Goal: Navigation & Orientation: Find specific page/section

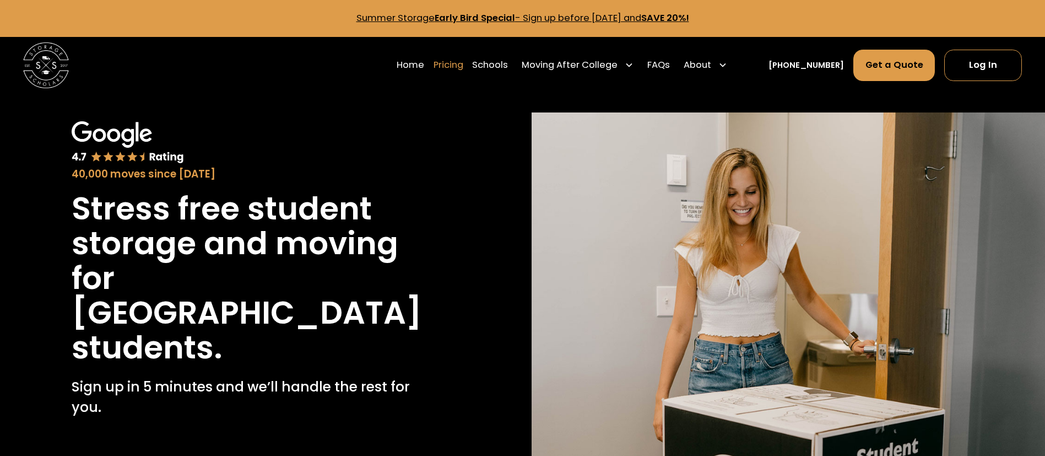
click at [458, 69] on link "Pricing" at bounding box center [448, 65] width 30 height 32
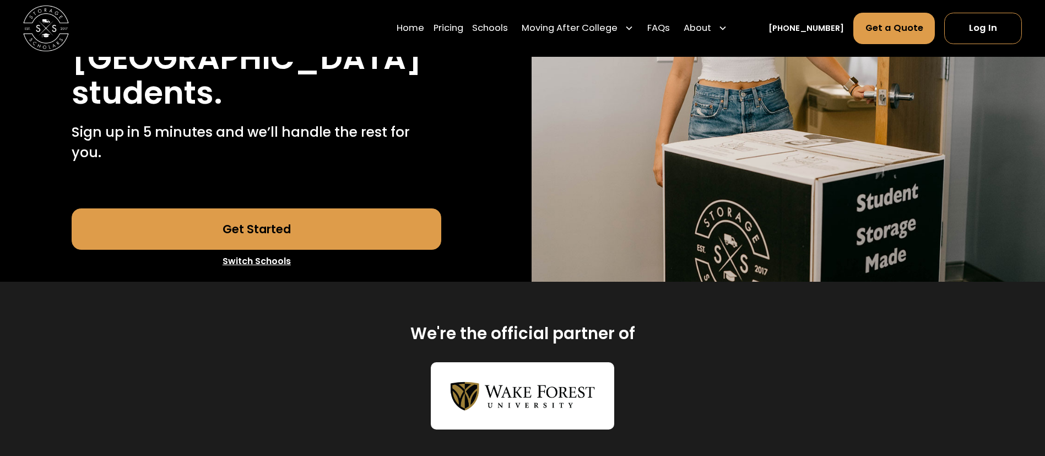
scroll to position [330, 0]
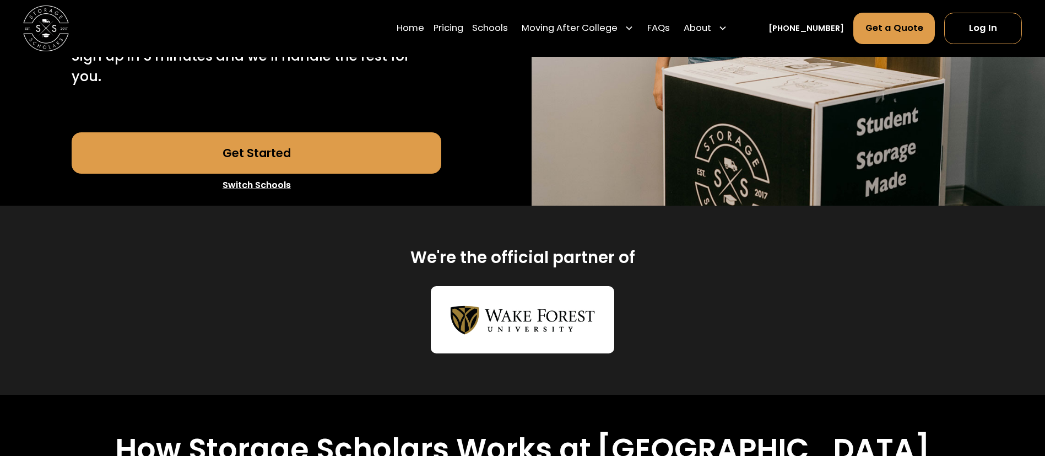
click at [256, 174] on link "Switch Schools" at bounding box center [257, 185] width 370 height 23
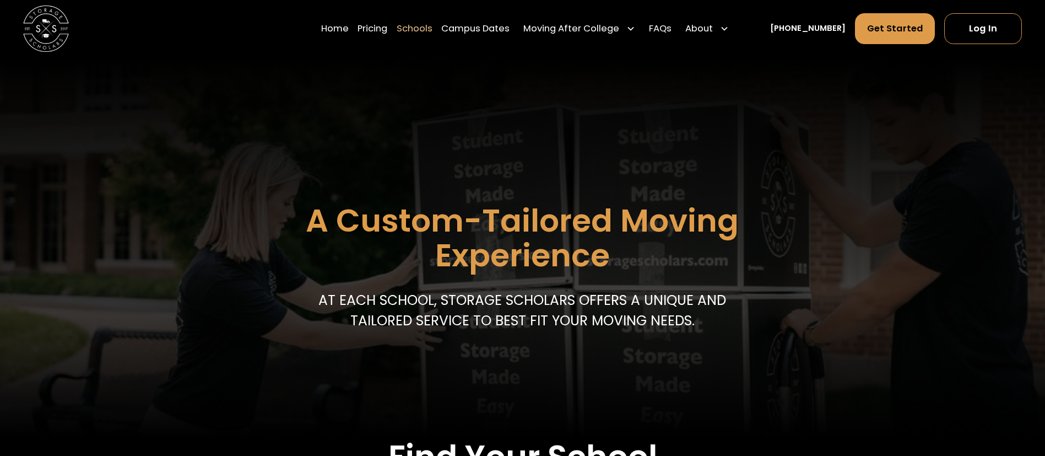
scroll to position [248, 0]
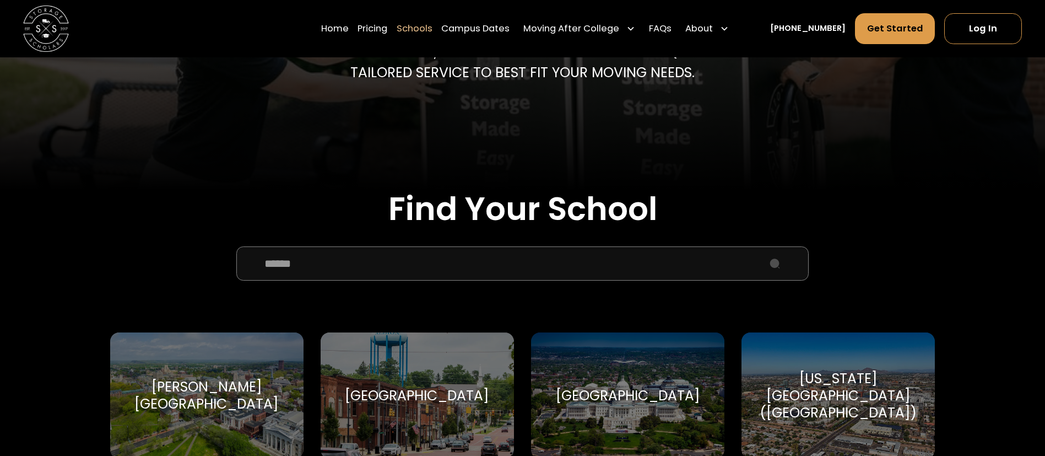
click at [289, 269] on input "School Select Form" at bounding box center [522, 263] width 573 height 34
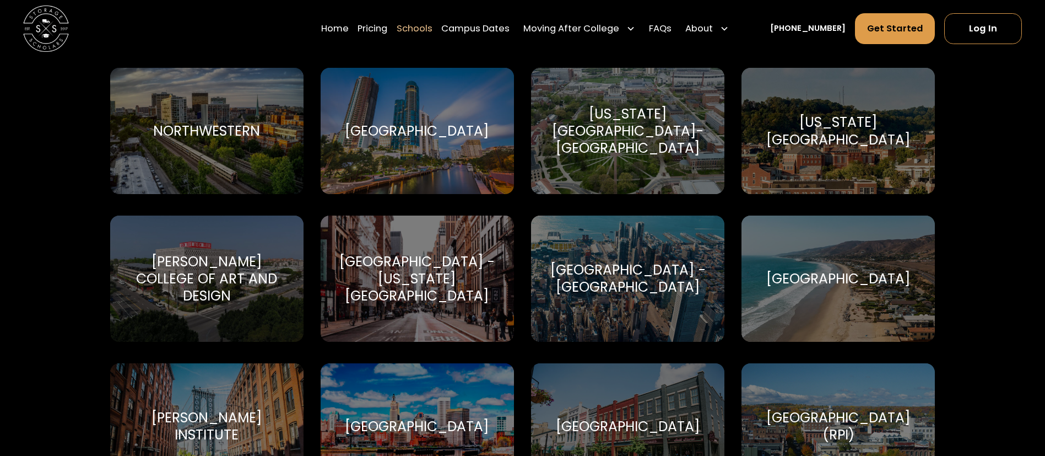
scroll to position [3305, 0]
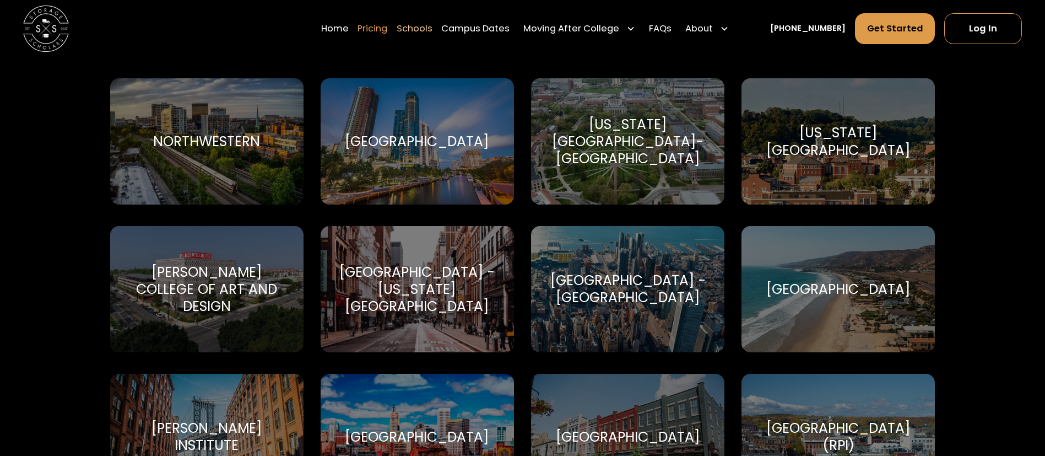
click at [387, 26] on link "Pricing" at bounding box center [372, 29] width 30 height 32
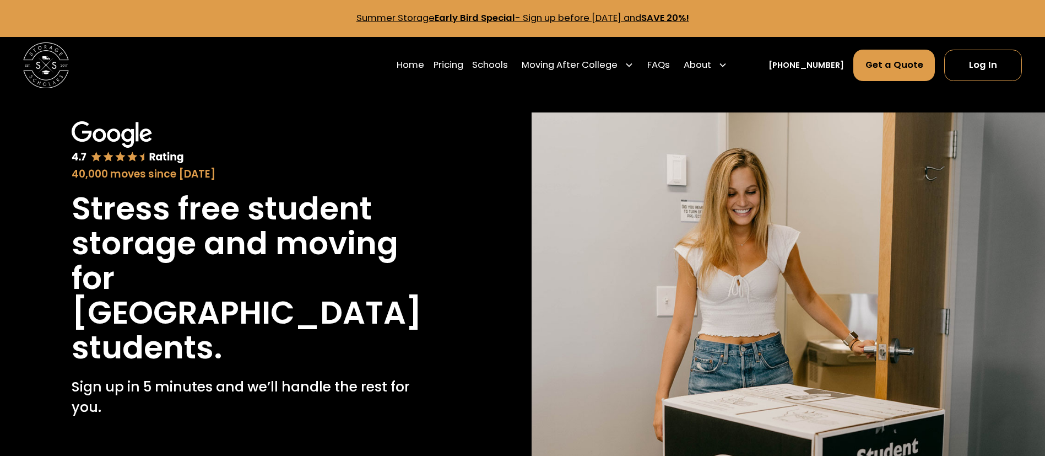
scroll to position [248, 0]
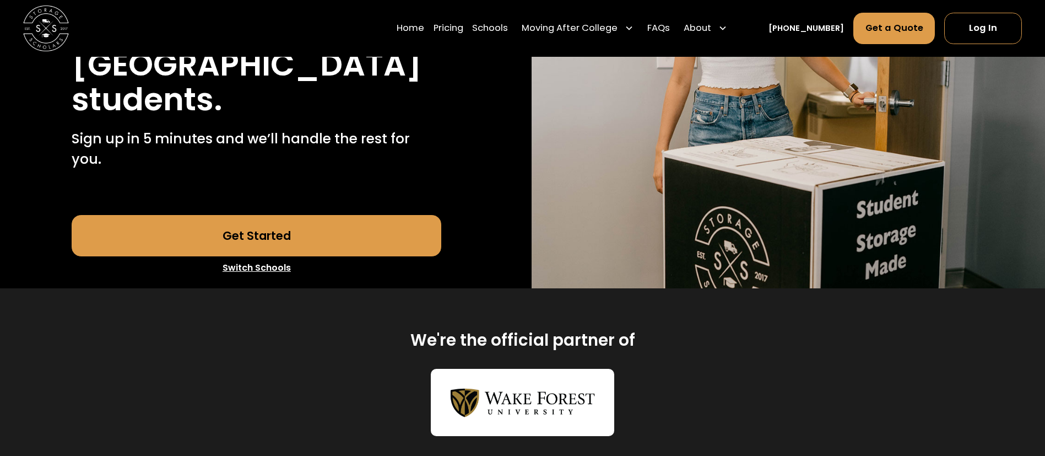
click at [263, 256] on link "Switch Schools" at bounding box center [257, 267] width 370 height 23
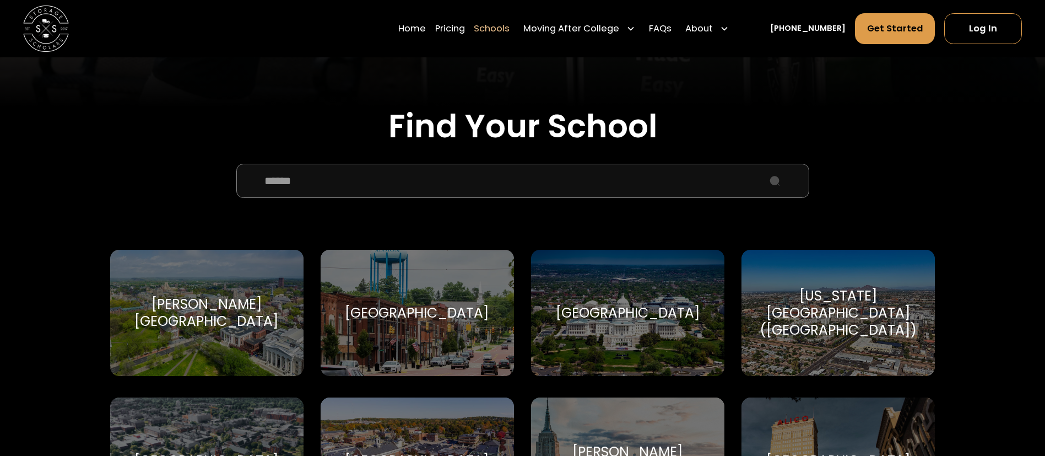
click at [372, 177] on input "School Select Form" at bounding box center [522, 181] width 573 height 34
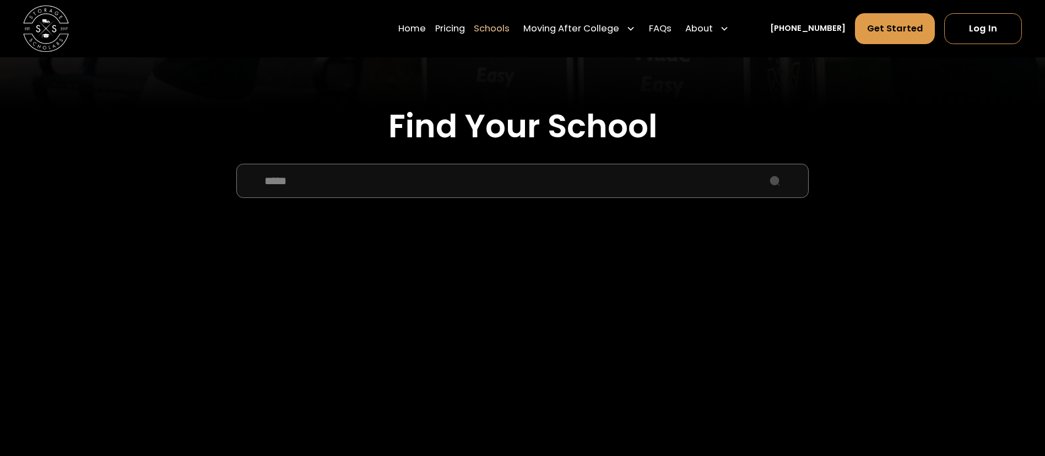
type input "*****"
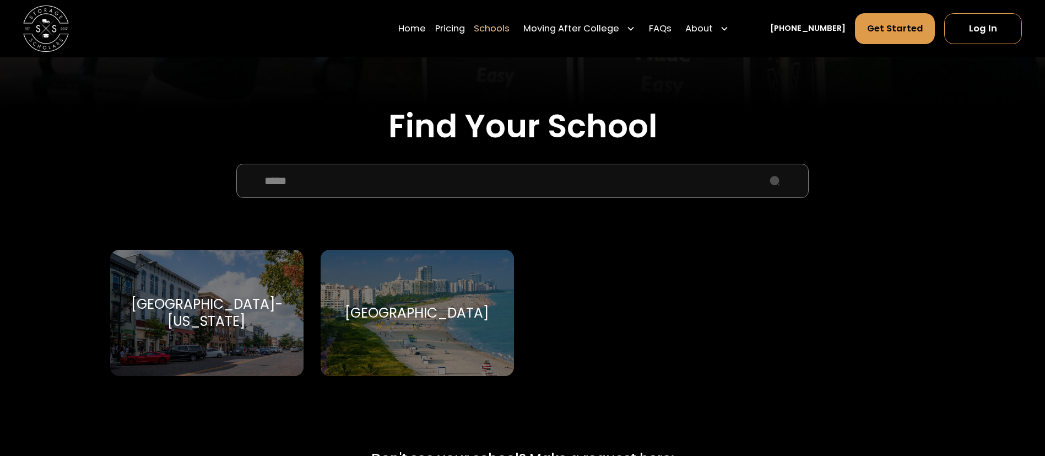
click at [380, 290] on div "University Of Miami University Of Miami" at bounding box center [417, 313] width 193 height 126
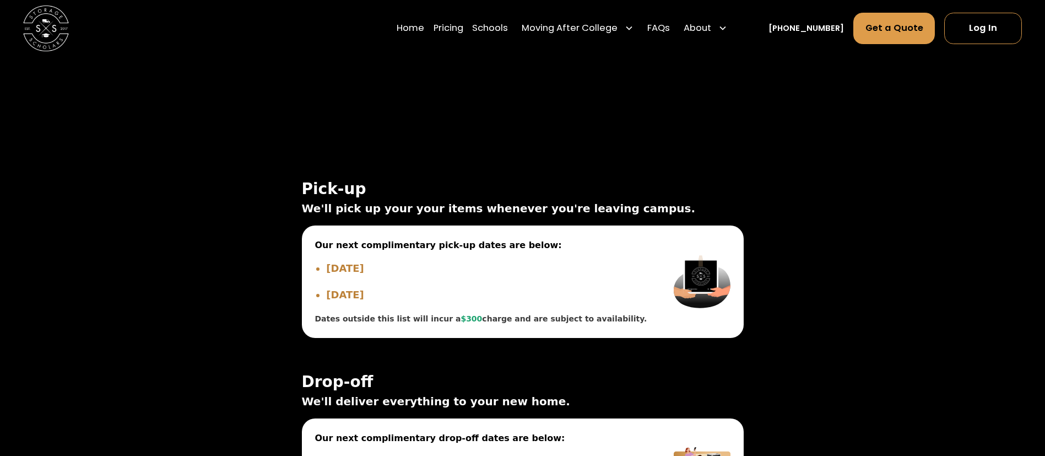
scroll to position [3388, 0]
